Goal: Check status: Check status

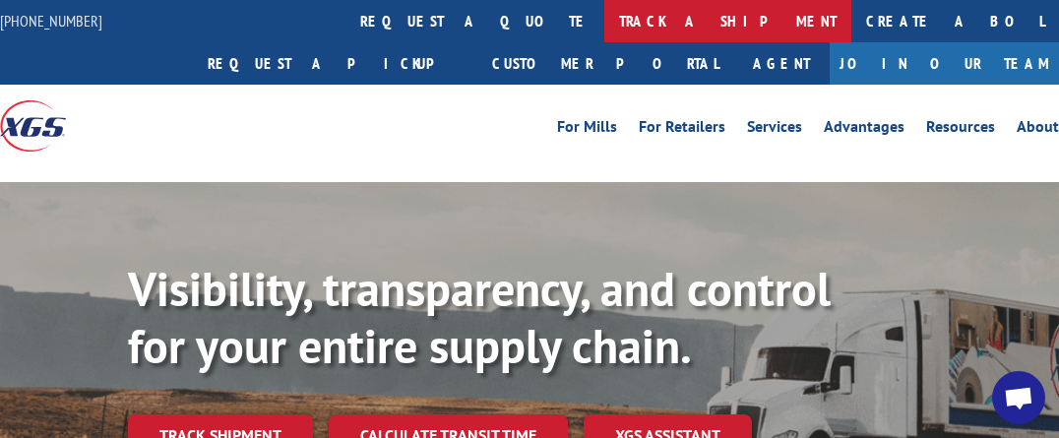
click at [604, 32] on link "track a shipment" at bounding box center [727, 21] width 247 height 42
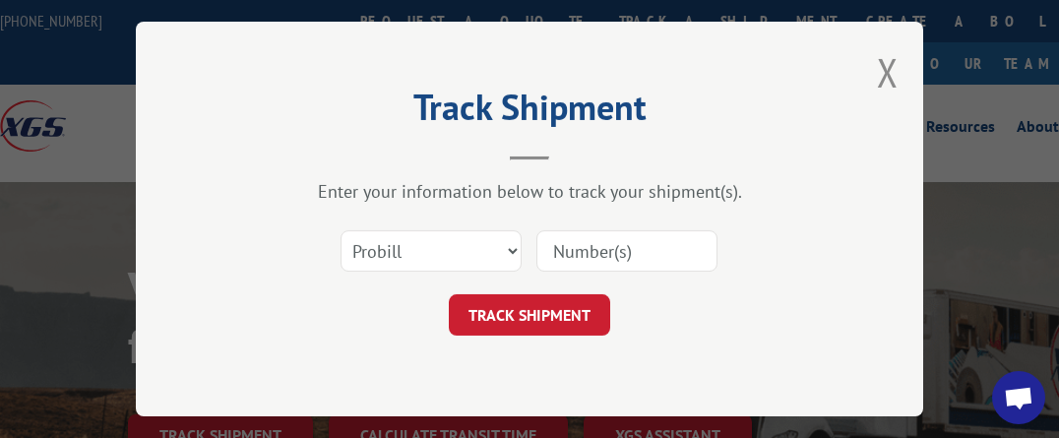
click at [578, 242] on input at bounding box center [626, 250] width 181 height 41
type input "17193986"
click button "TRACK SHIPMENT" at bounding box center [529, 314] width 161 height 41
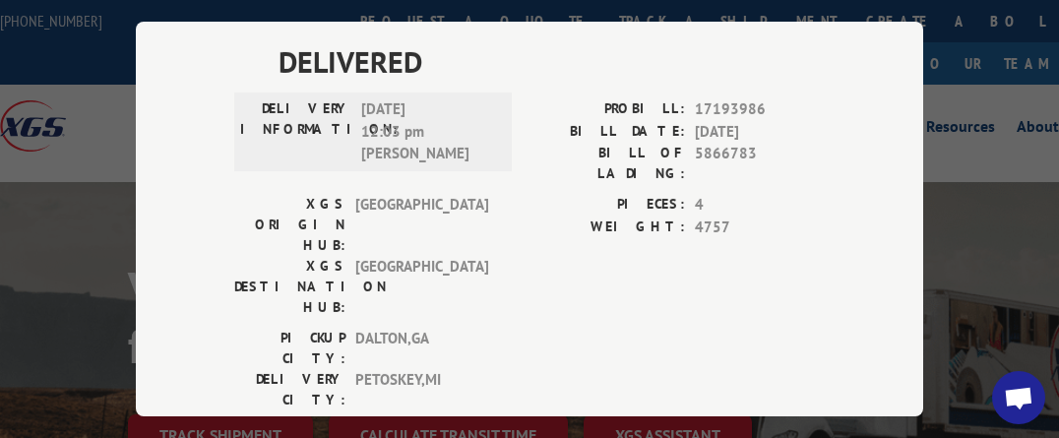
scroll to position [156, 0]
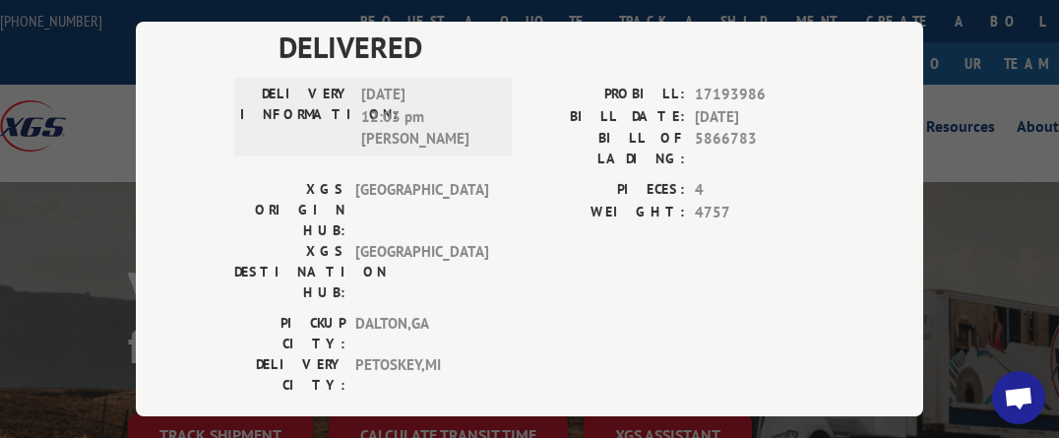
click at [640, 348] on div "Track Shipment DELIVERED DELIVERY INFORMATION: [DATE] 12:03 pm [PERSON_NAME]: 1…" at bounding box center [529, 219] width 787 height 395
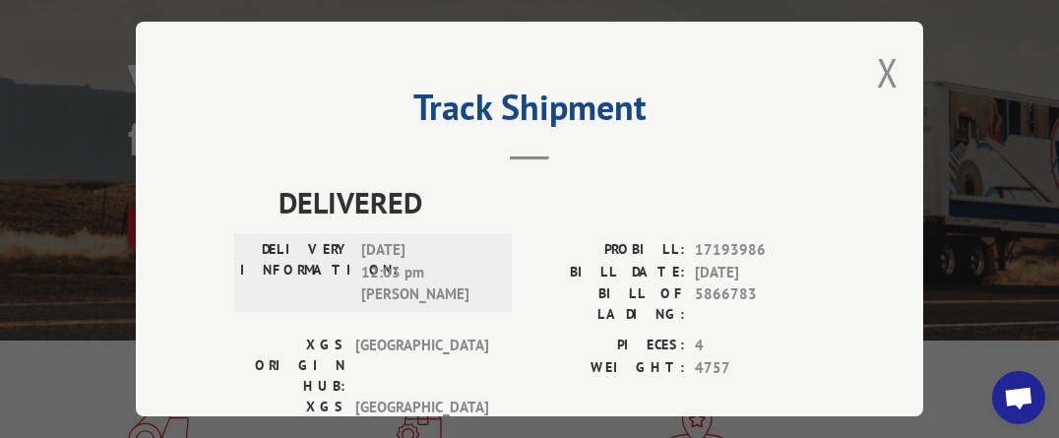
scroll to position [0, 0]
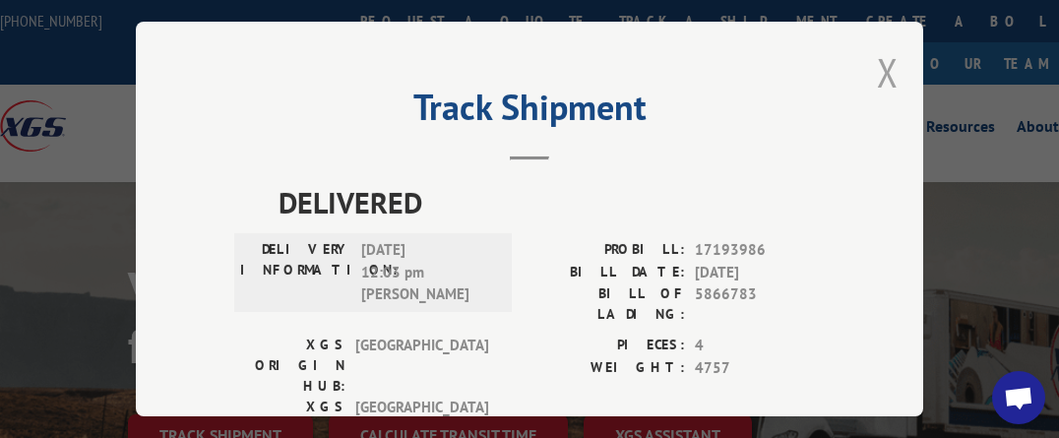
click at [877, 65] on button "Close modal" at bounding box center [888, 72] width 22 height 52
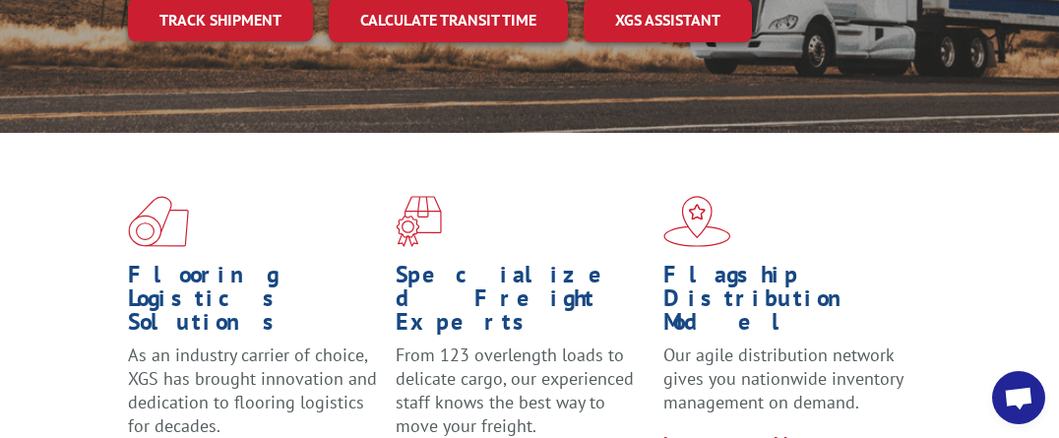
scroll to position [311, 0]
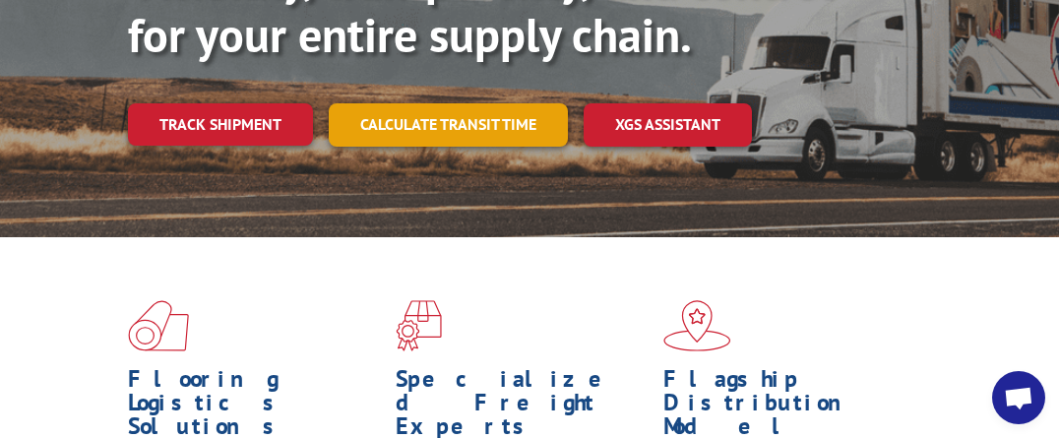
click at [489, 127] on link "Calculate transit time" at bounding box center [448, 124] width 239 height 42
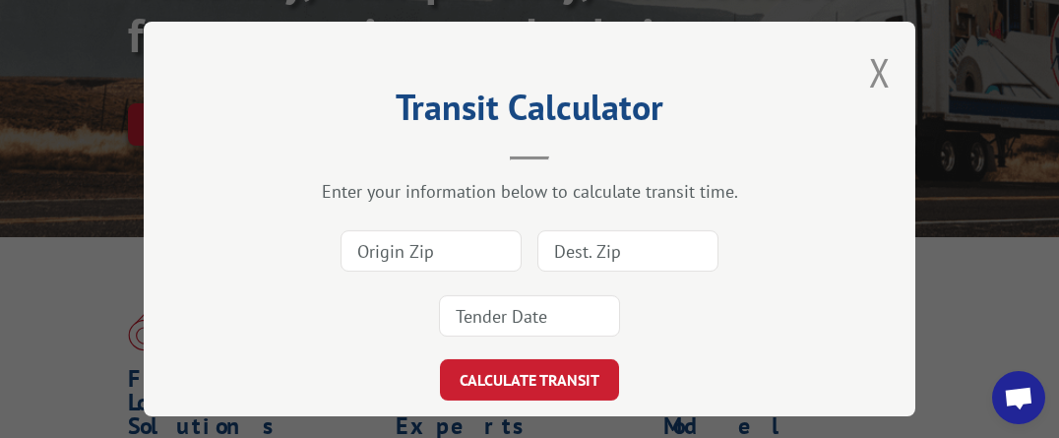
click at [513, 244] on input at bounding box center [431, 250] width 181 height 41
type input "30721"
click at [561, 242] on input at bounding box center [627, 250] width 181 height 41
type input "49770"
click at [440, 359] on button "CALCULATE TRANSIT" at bounding box center [529, 379] width 179 height 41
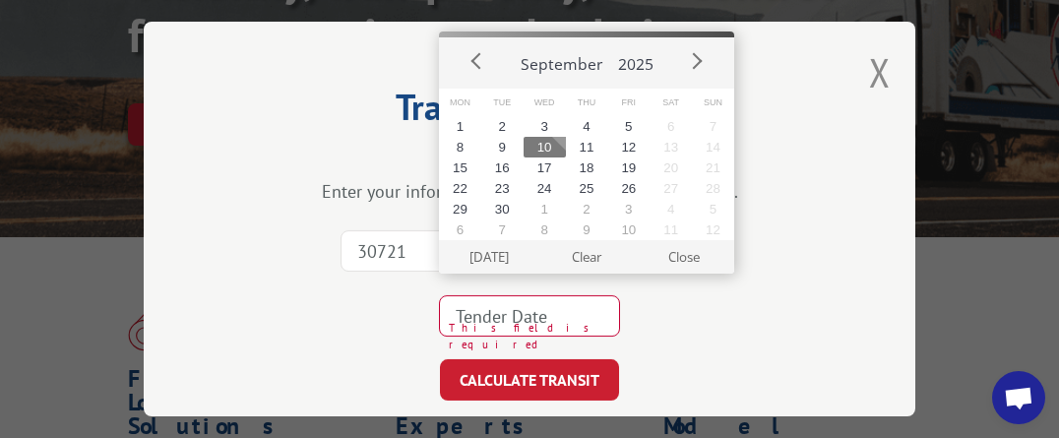
click at [549, 148] on button "10" at bounding box center [545, 147] width 42 height 21
type input "[DATE]"
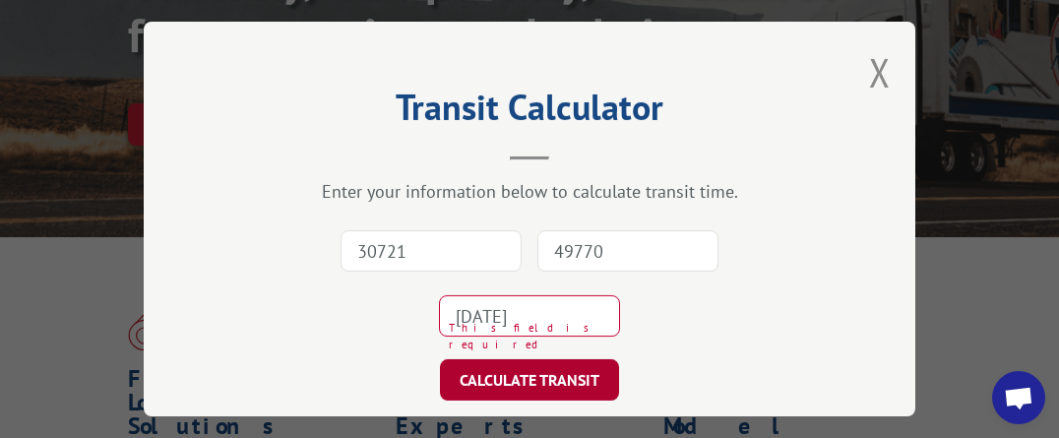
click at [526, 368] on button "CALCULATE TRANSIT" at bounding box center [529, 379] width 179 height 41
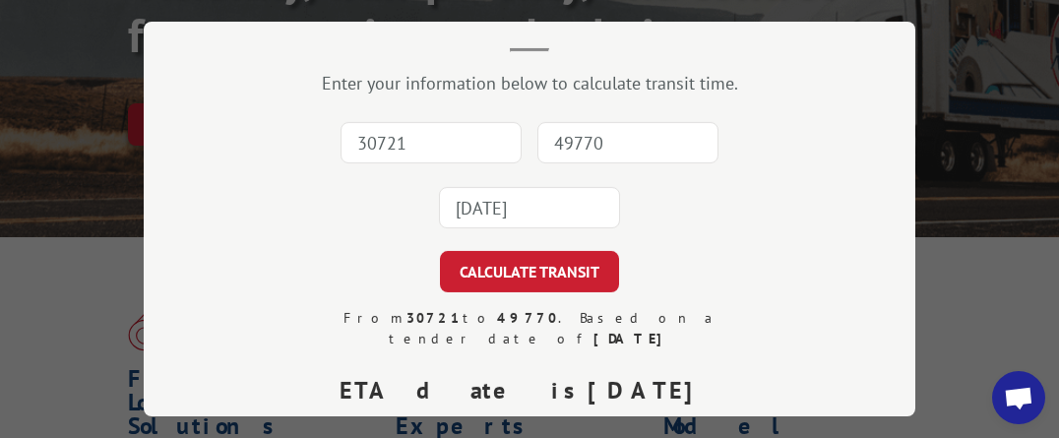
scroll to position [218, 0]
